Goal: Information Seeking & Learning: Check status

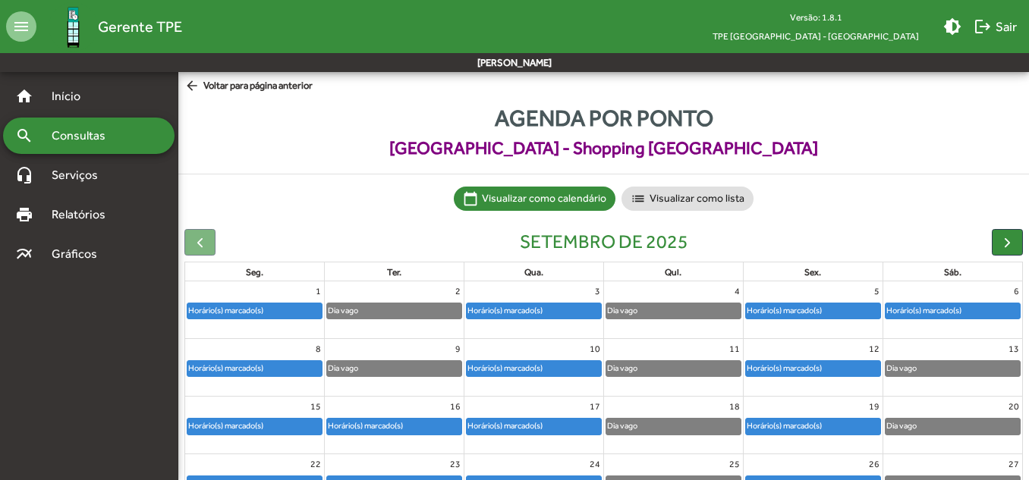
scroll to position [148, 0]
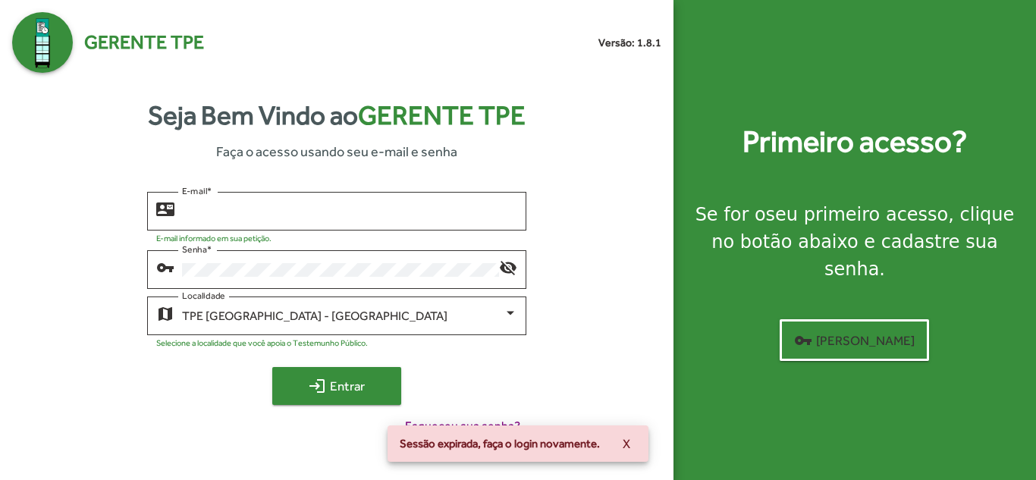
type input "**********"
click at [310, 391] on mat-icon "login" at bounding box center [317, 386] width 18 height 18
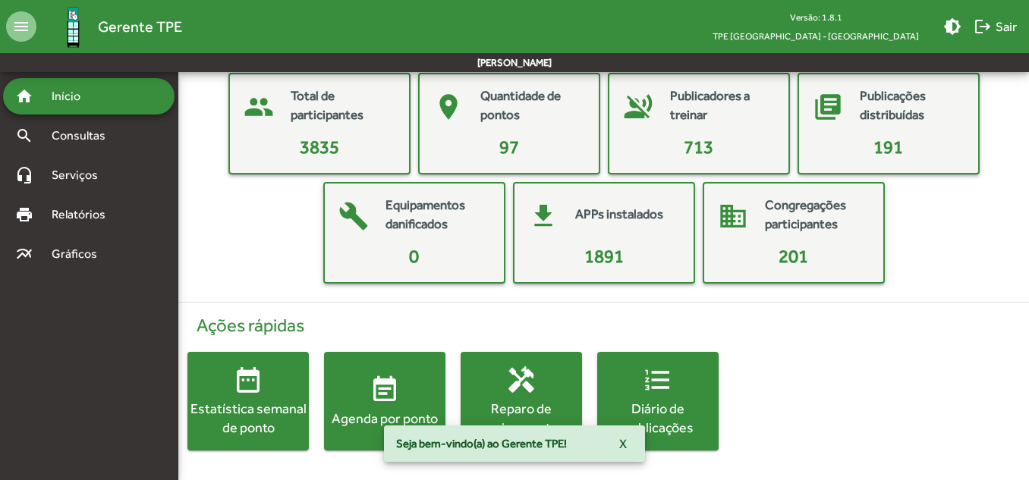
scroll to position [77, 0]
click at [379, 398] on mat-icon "event_note" at bounding box center [384, 389] width 30 height 30
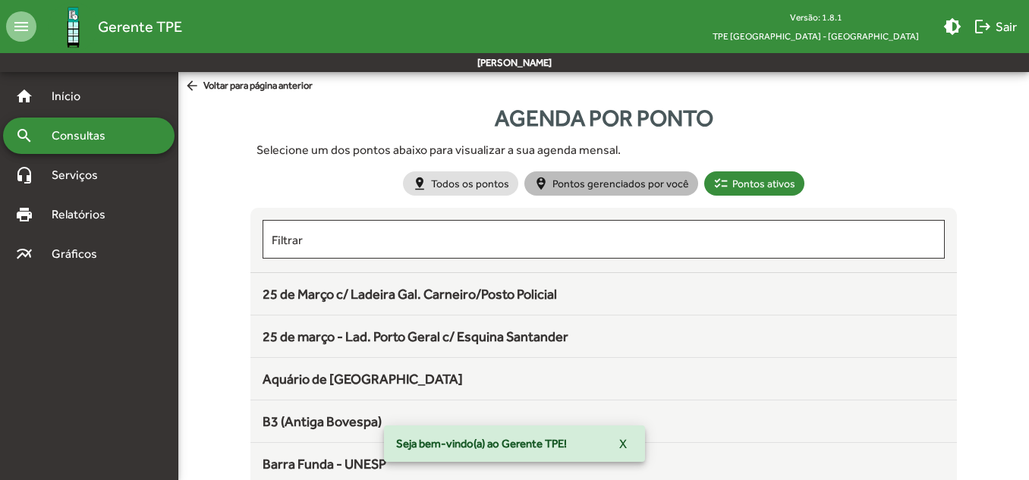
click at [583, 187] on mat-chip "person_pin_circle Pontos gerenciados por você" at bounding box center [611, 183] width 174 height 24
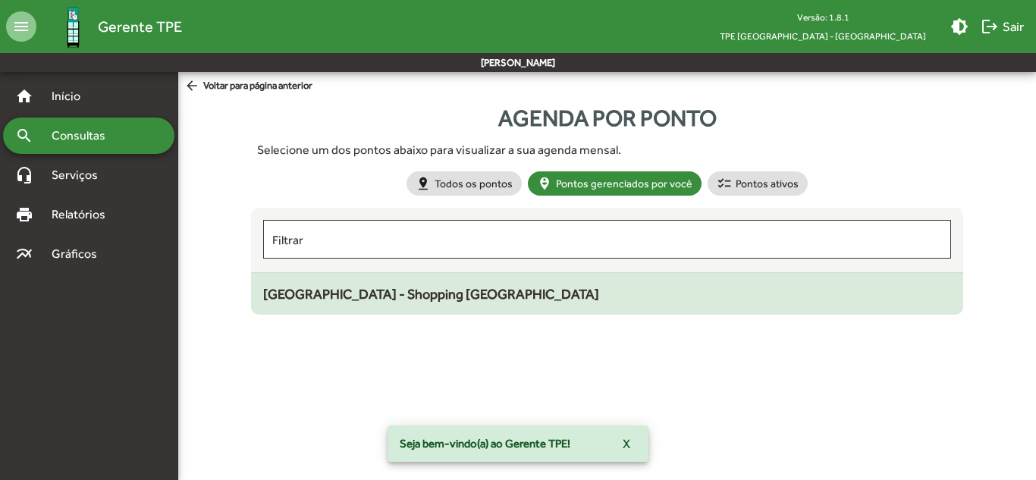
click at [416, 313] on mat-list-item "[GEOGRAPHIC_DATA] - Shopping [GEOGRAPHIC_DATA]" at bounding box center [607, 294] width 712 height 42
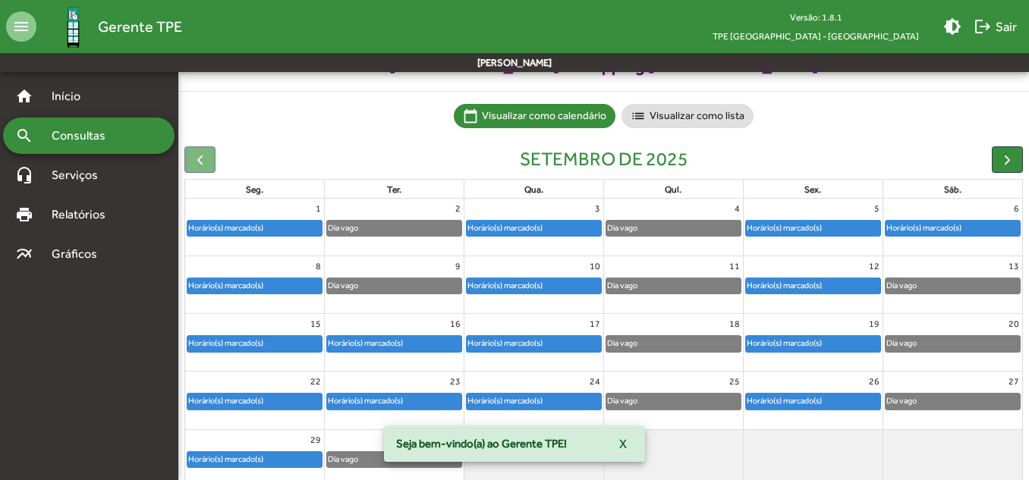
scroll to position [148, 0]
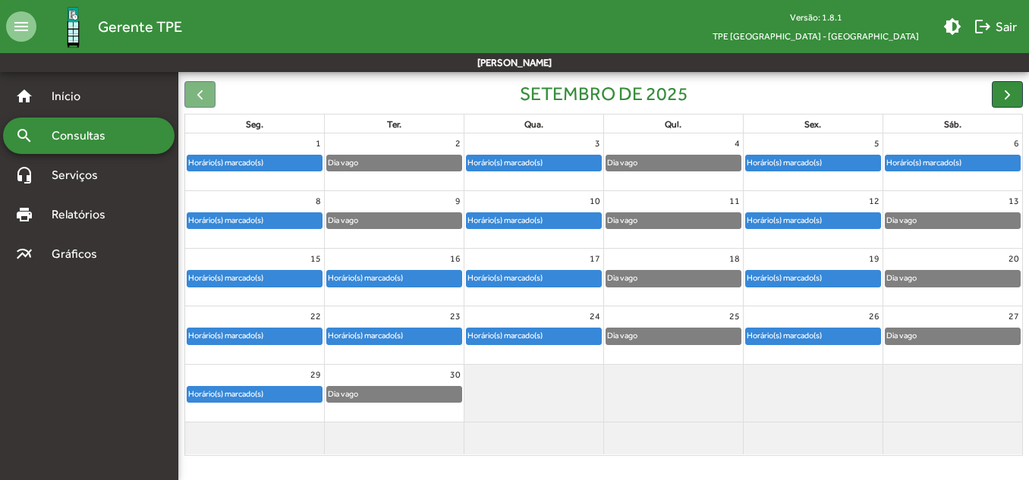
click at [276, 394] on div "Horário(s) marcado(s)" at bounding box center [254, 394] width 134 height 15
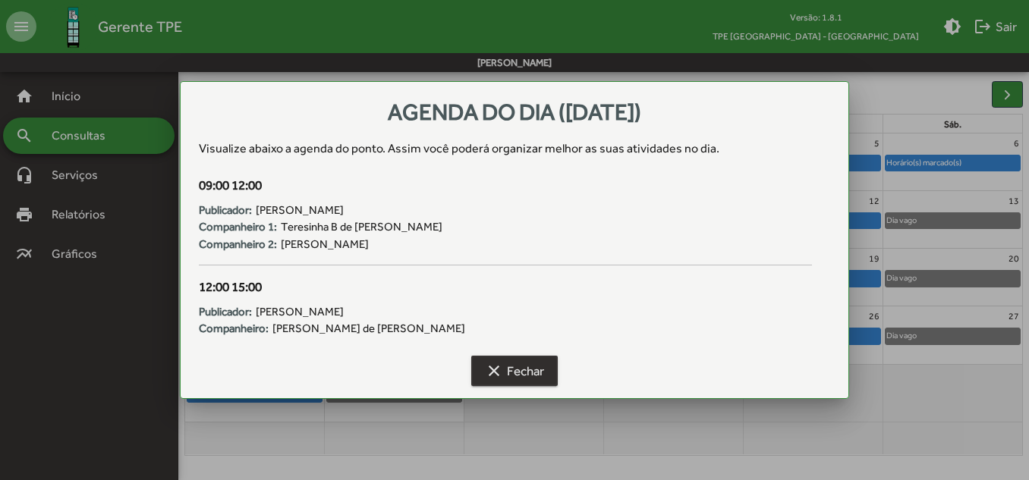
click at [511, 370] on span "clear Fechar" at bounding box center [514, 370] width 59 height 27
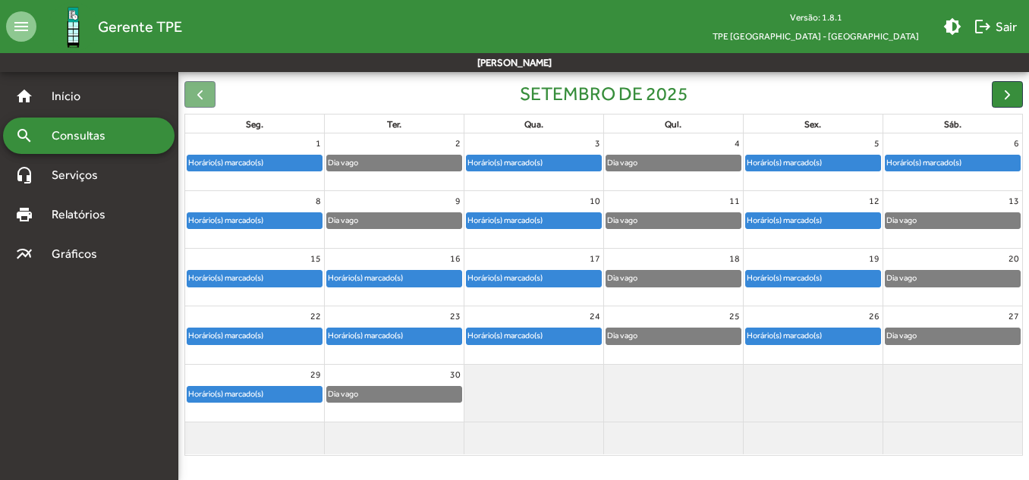
click at [370, 393] on div "Dia vago" at bounding box center [394, 394] width 134 height 15
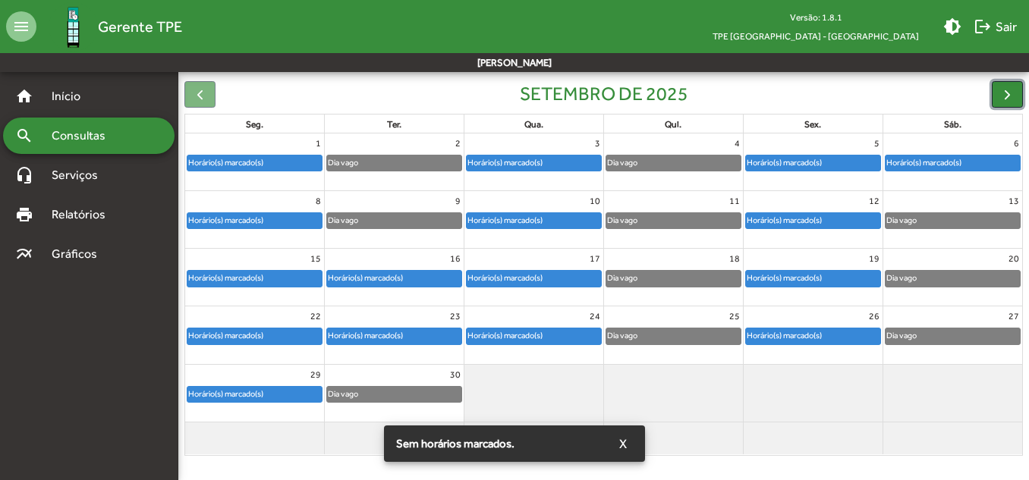
click at [996, 93] on button "button" at bounding box center [1007, 94] width 31 height 27
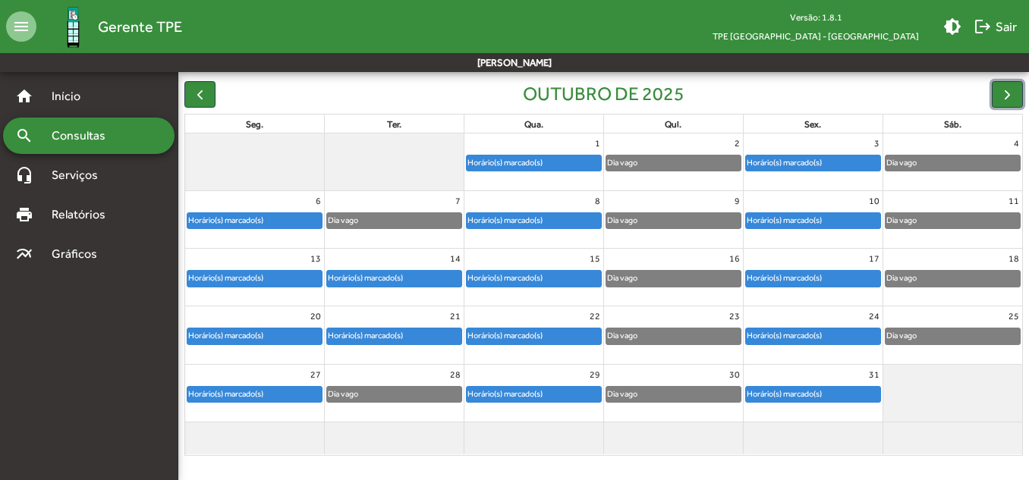
click at [535, 166] on div "Horário(s) marcado(s)" at bounding box center [505, 163] width 77 height 14
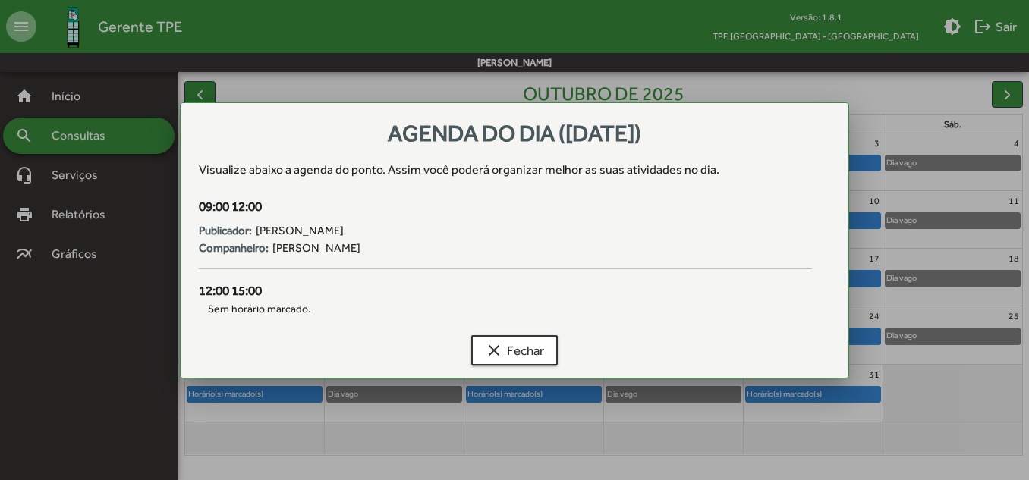
scroll to position [0, 0]
click at [513, 352] on span "clear Fechar" at bounding box center [514, 350] width 59 height 27
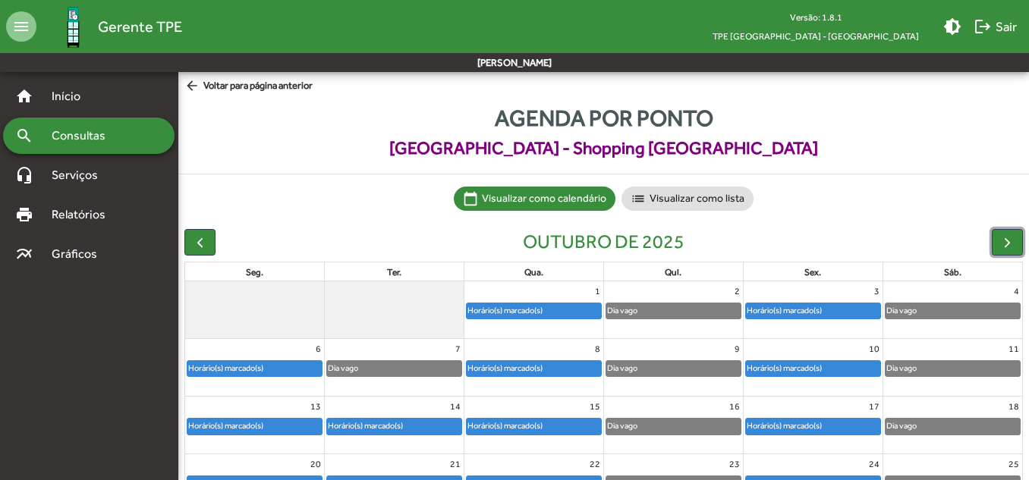
scroll to position [148, 0]
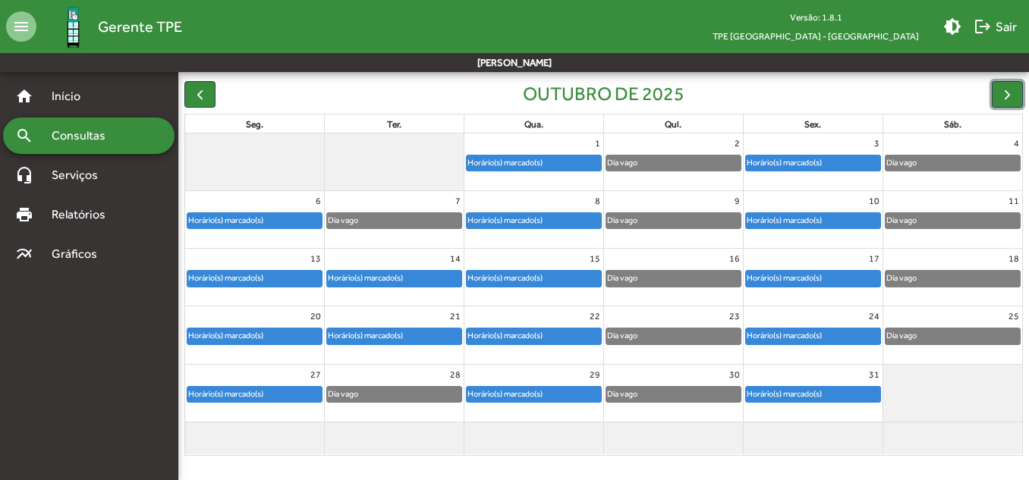
click at [696, 162] on div "Dia vago" at bounding box center [673, 163] width 134 height 15
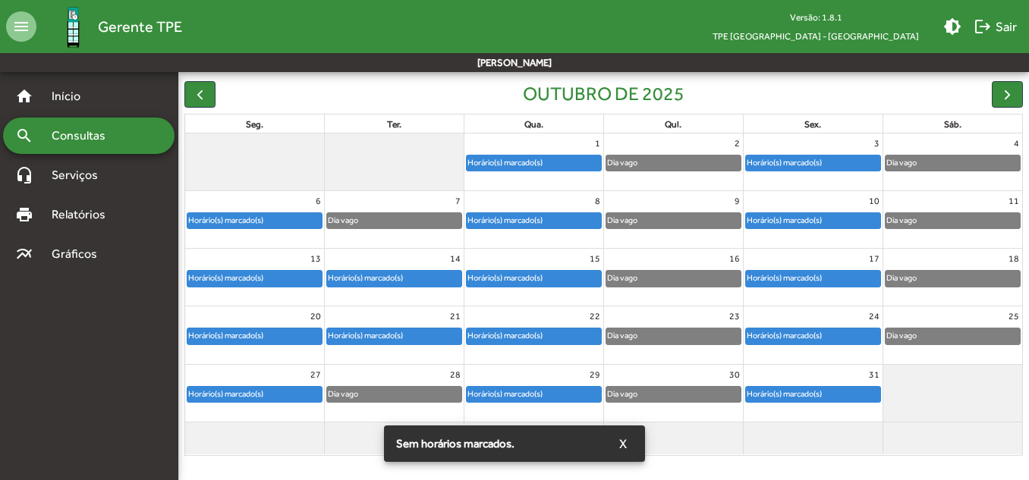
click at [646, 433] on div "Sem horários marcados. X" at bounding box center [514, 443] width 297 height 73
click at [628, 444] on button "X" at bounding box center [623, 443] width 32 height 27
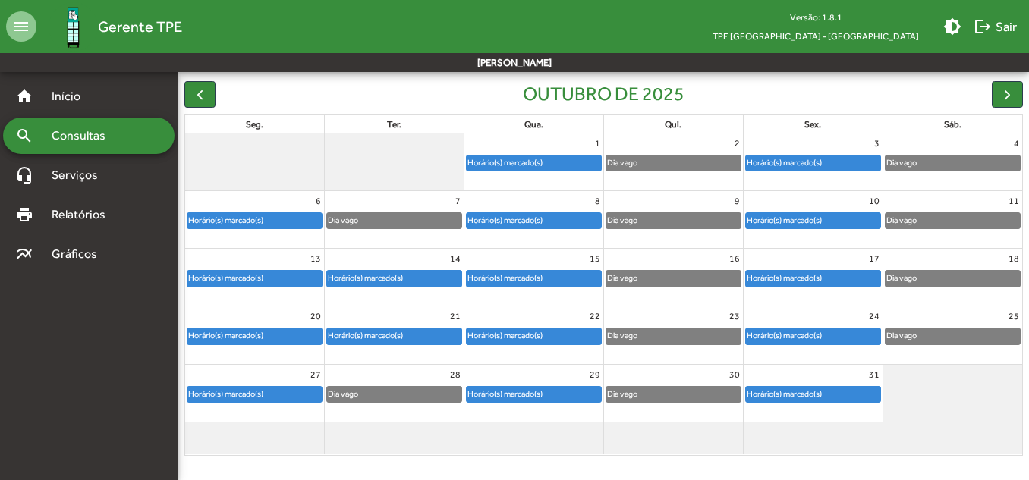
click at [822, 154] on div "Horário(s) marcado(s)" at bounding box center [812, 162] width 139 height 17
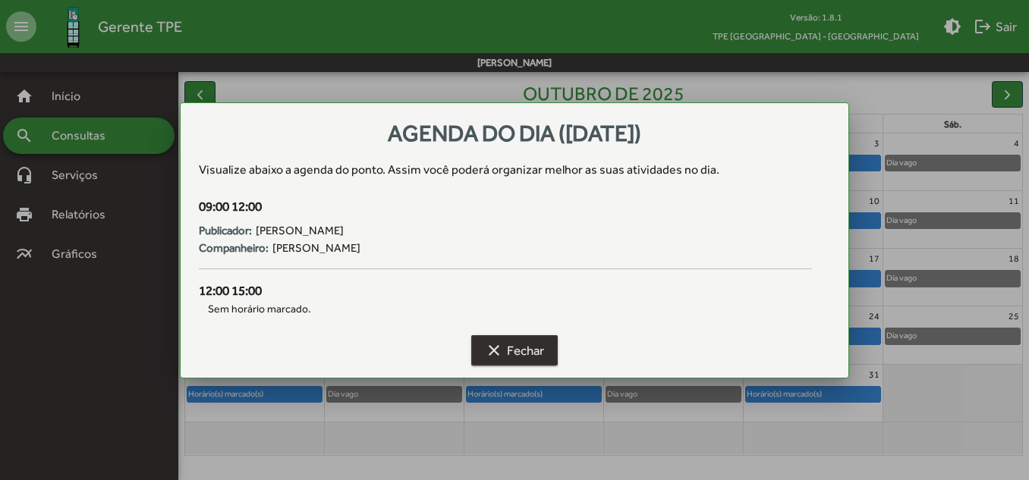
drag, startPoint x: 511, startPoint y: 354, endPoint x: 696, endPoint y: 259, distance: 208.0
click at [511, 354] on span "clear Fechar" at bounding box center [514, 350] width 59 height 27
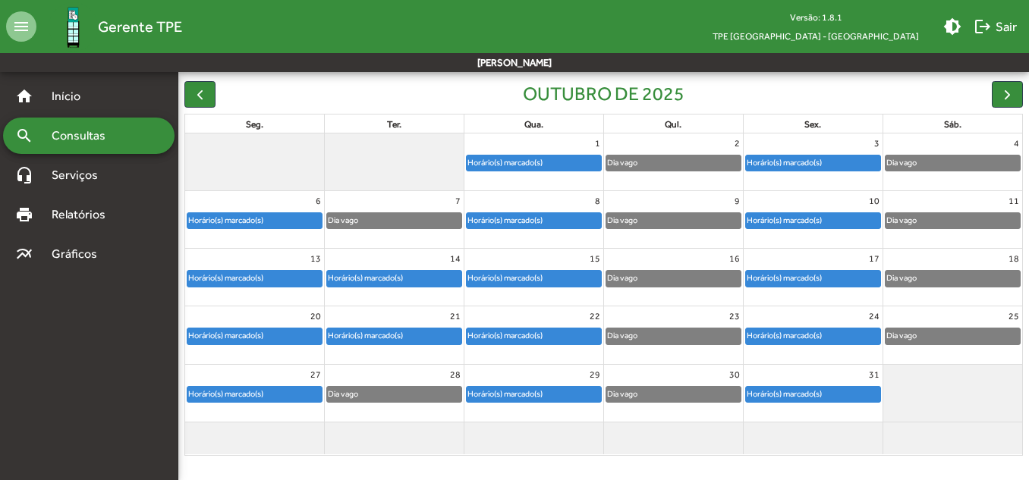
click at [955, 164] on div "Dia vago" at bounding box center [952, 163] width 134 height 15
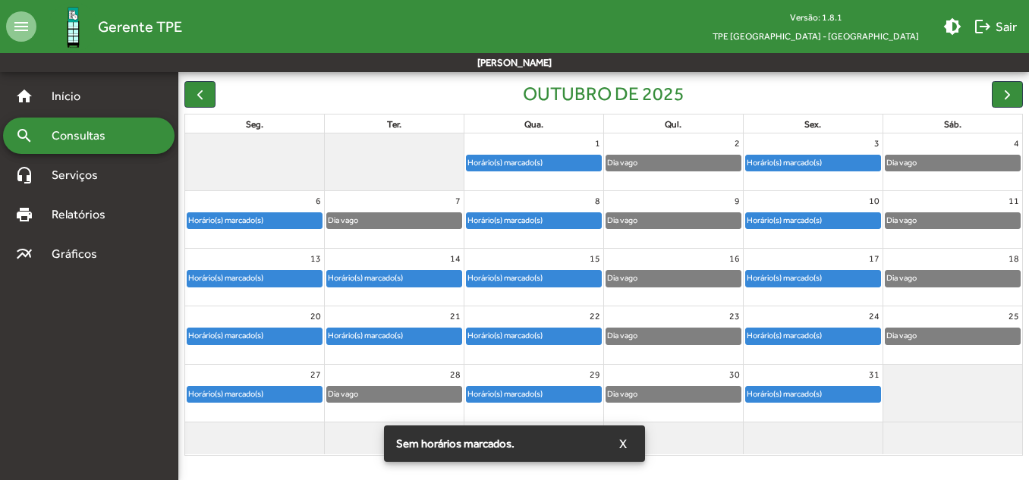
click at [625, 435] on span "X" at bounding box center [623, 443] width 8 height 27
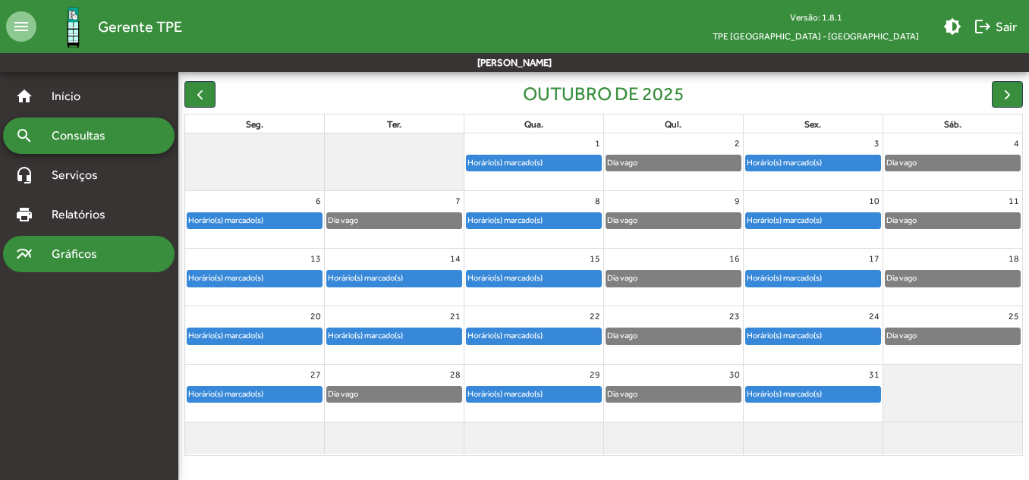
click at [65, 255] on span "Gráficos" at bounding box center [79, 254] width 75 height 18
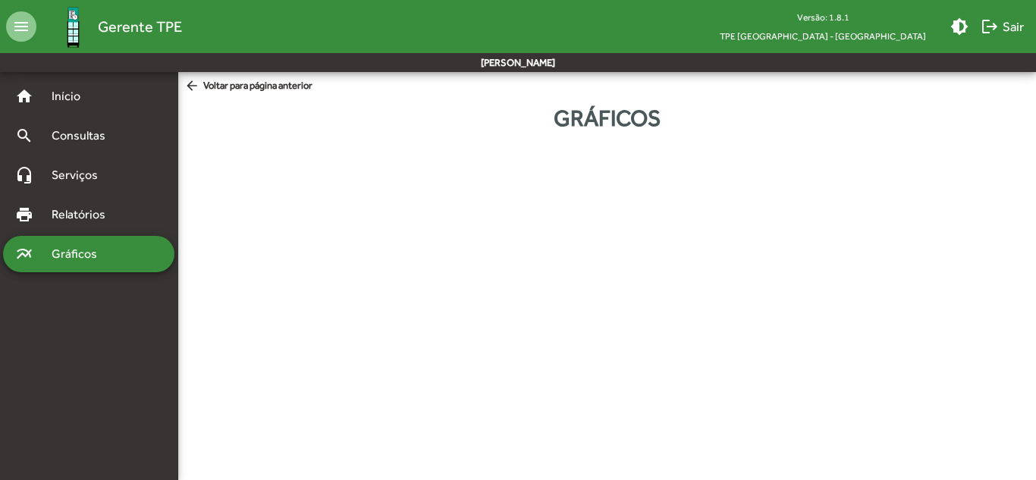
click at [75, 251] on span "Gráficos" at bounding box center [79, 254] width 75 height 18
click at [200, 79] on mat-icon "arrow_back" at bounding box center [193, 86] width 19 height 17
